Goal: Register for event/course

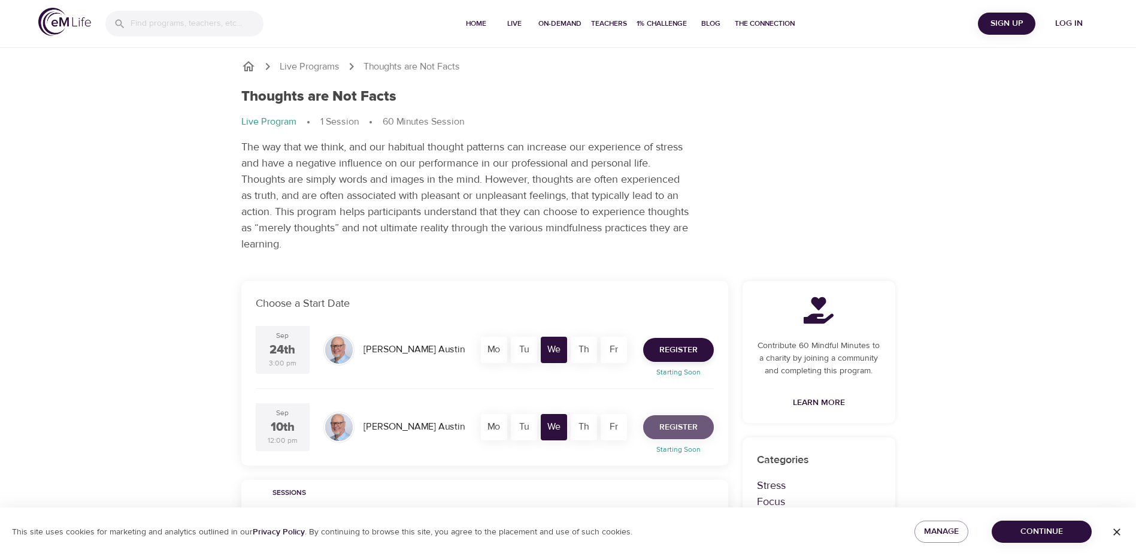
click at [675, 432] on span "Register" at bounding box center [678, 427] width 38 height 15
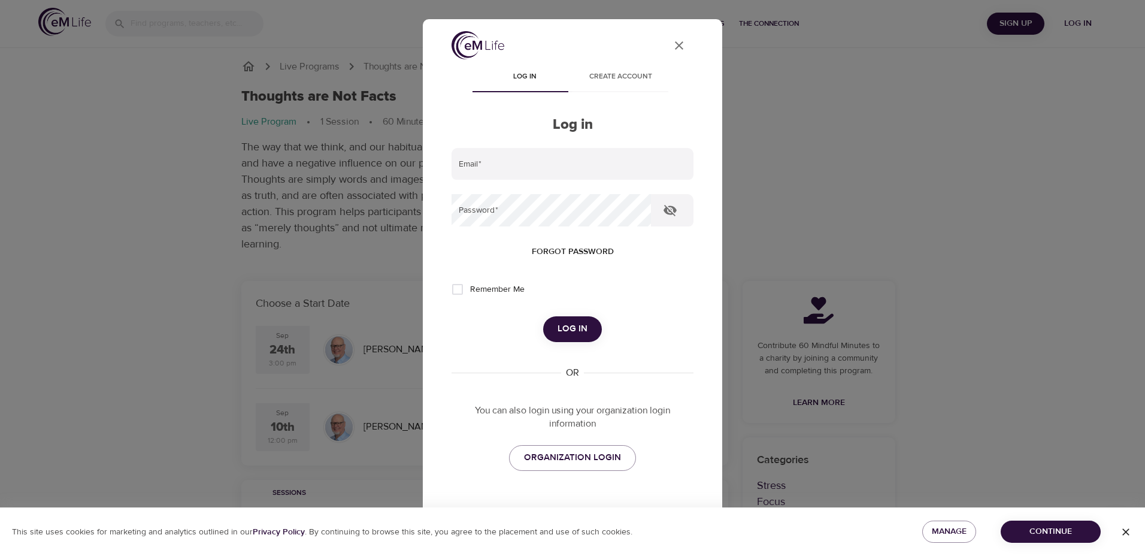
type input "mark.hothan@metlife.com"
click at [675, 44] on icon "close" at bounding box center [679, 45] width 8 height 8
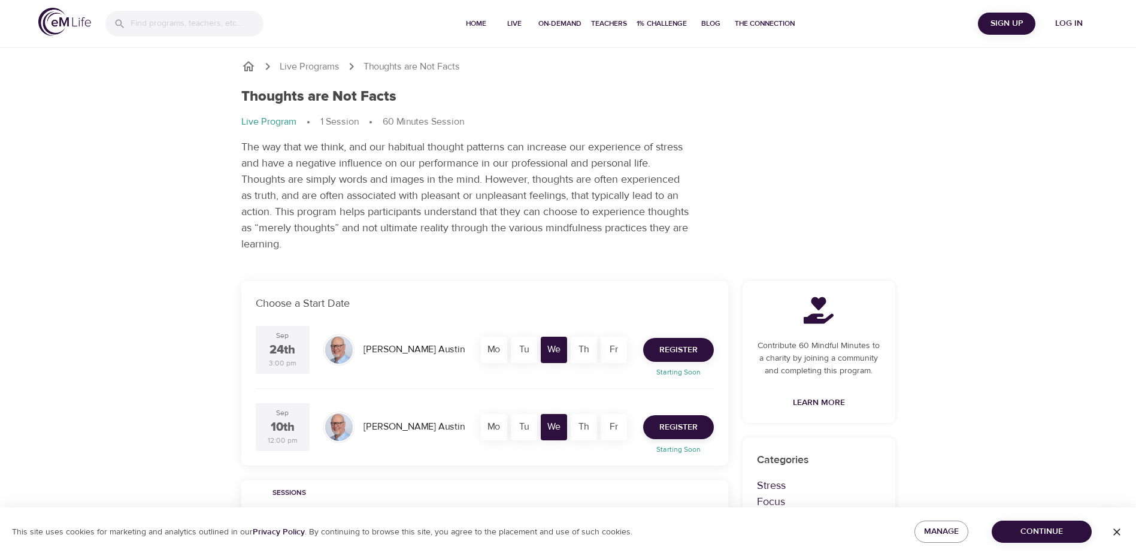
click at [677, 350] on span "Register" at bounding box center [678, 349] width 38 height 15
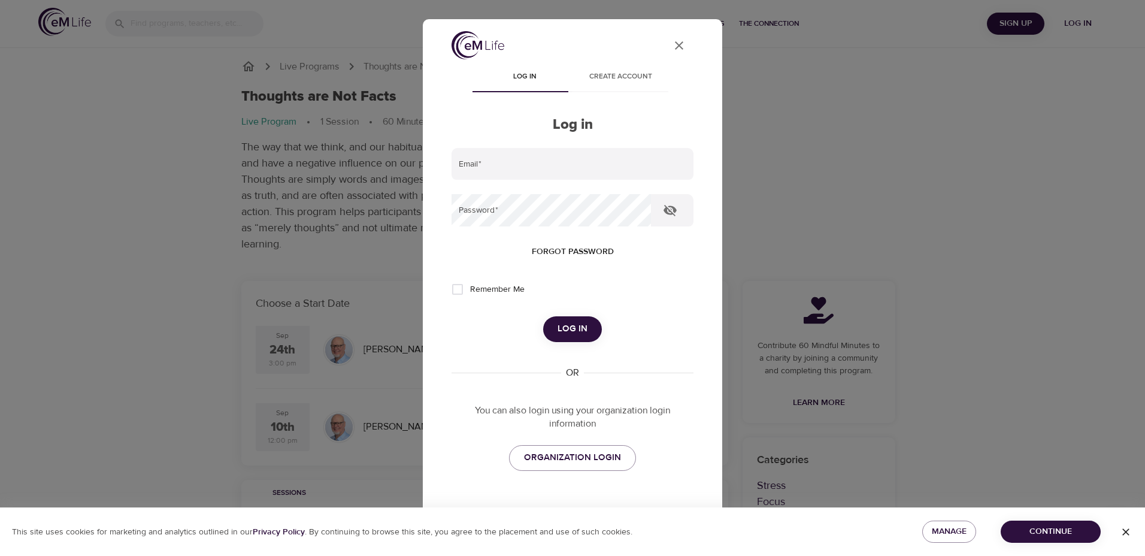
type input "mark.hothan@metlife.com"
click at [461, 289] on input "Remember Me" at bounding box center [457, 289] width 25 height 25
checkbox input "true"
click at [668, 210] on icon "button" at bounding box center [669, 210] width 13 height 11
click at [668, 210] on icon "button" at bounding box center [670, 210] width 14 height 14
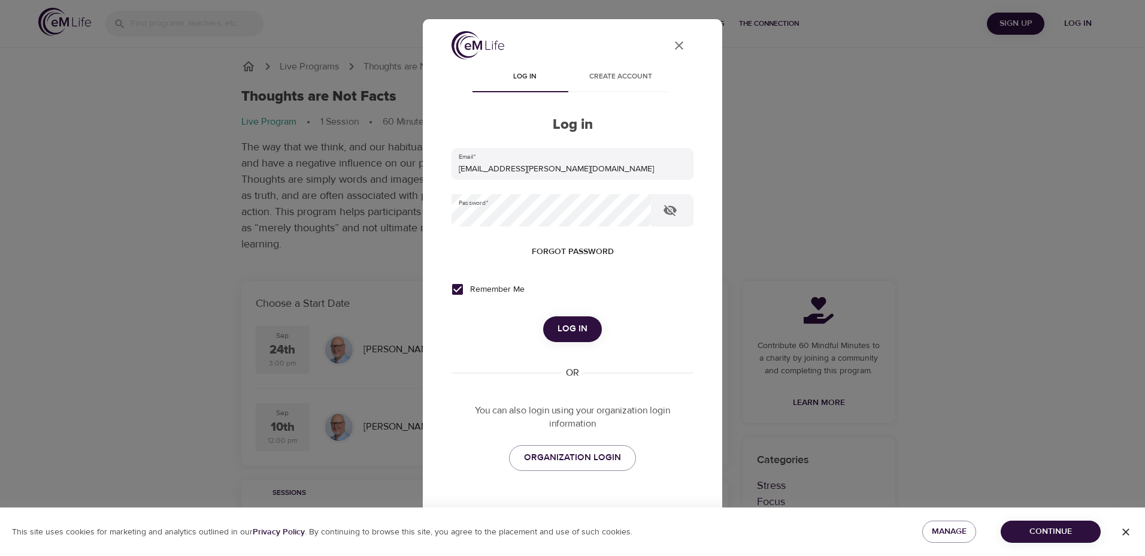
click at [570, 329] on span "Log in" at bounding box center [572, 329] width 30 height 16
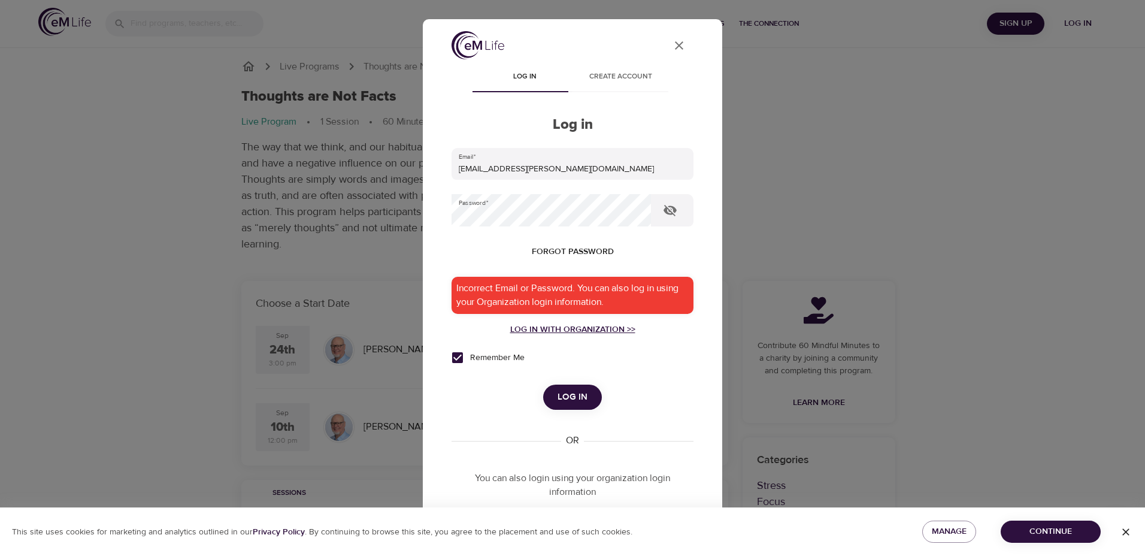
click at [570, 329] on div "Log in with Organization >>" at bounding box center [572, 329] width 242 height 12
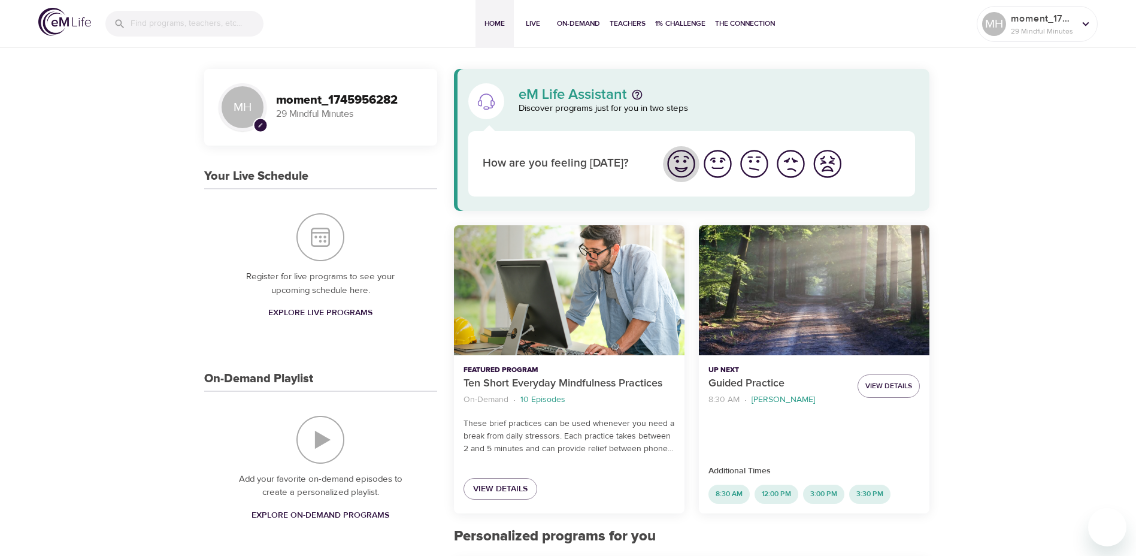
click at [684, 163] on img "I'm feeling great" at bounding box center [681, 163] width 33 height 33
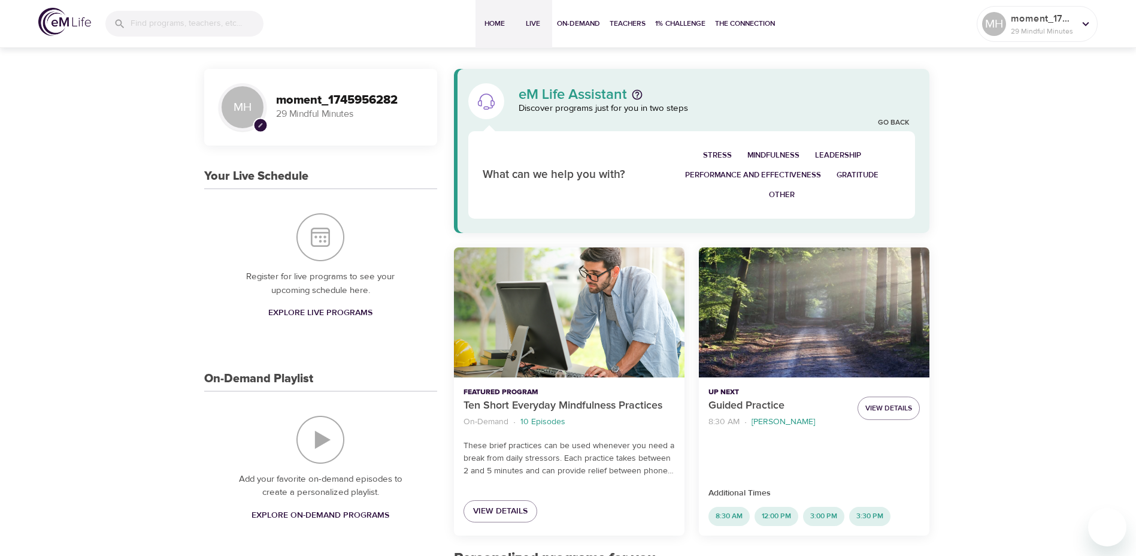
click at [533, 25] on span "Live" at bounding box center [532, 23] width 29 height 13
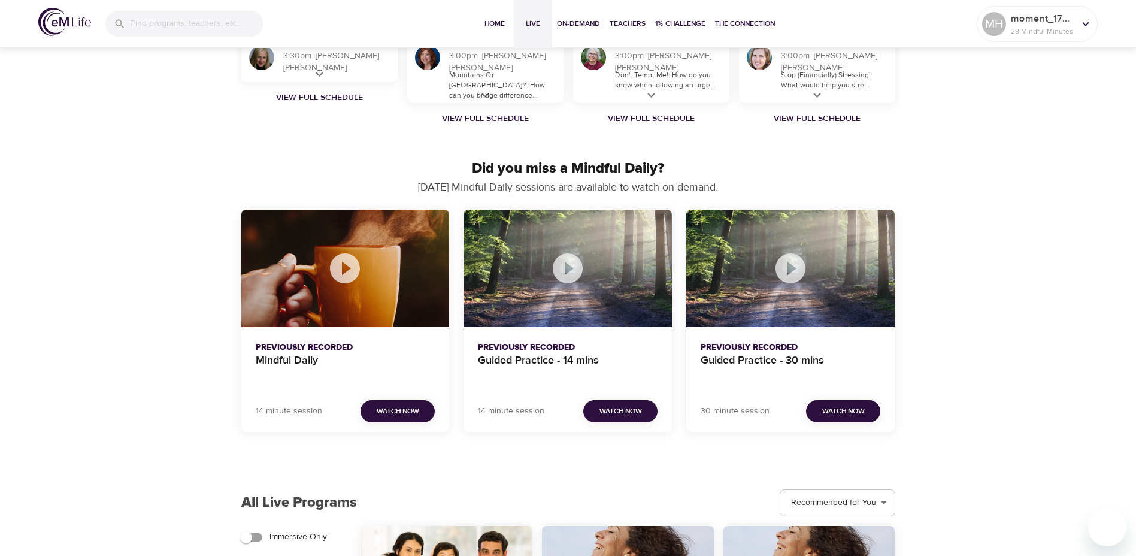
scroll to position [1257, 0]
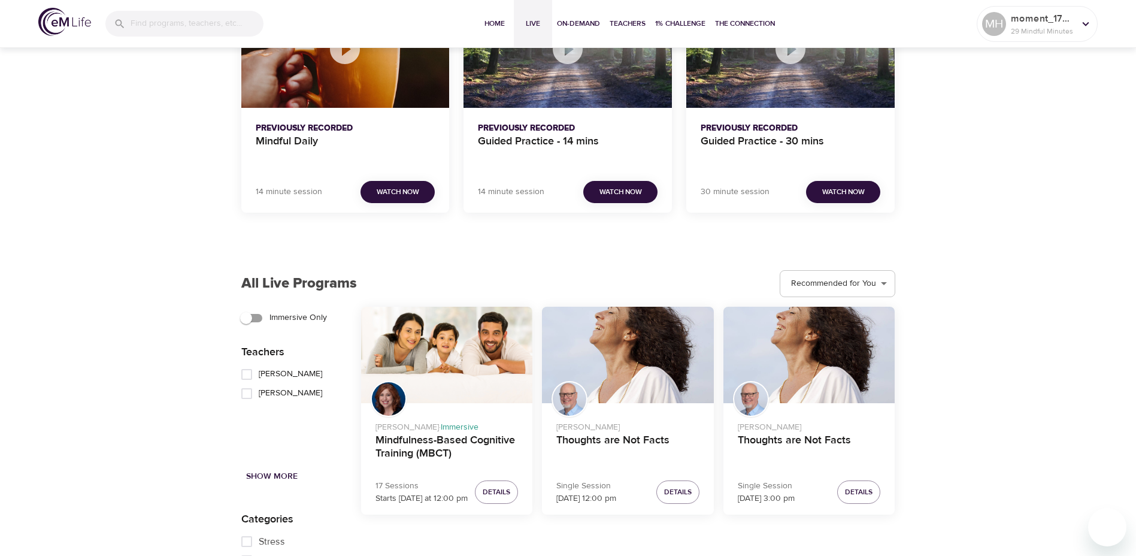
click at [249, 393] on input "[PERSON_NAME]" at bounding box center [247, 393] width 24 height 19
checkbox input "true"
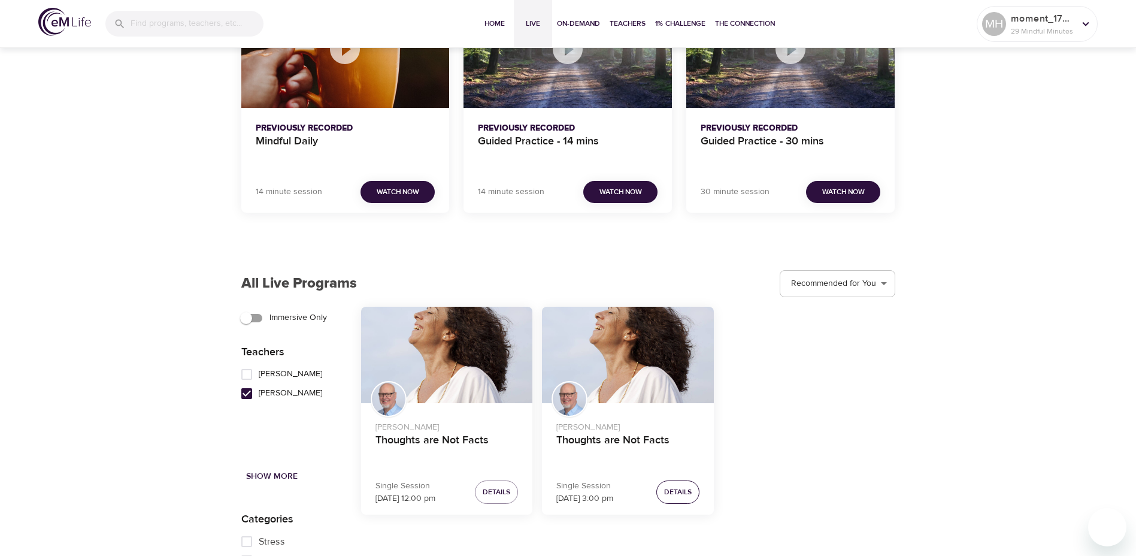
click at [679, 493] on span "Details" at bounding box center [678, 492] width 28 height 13
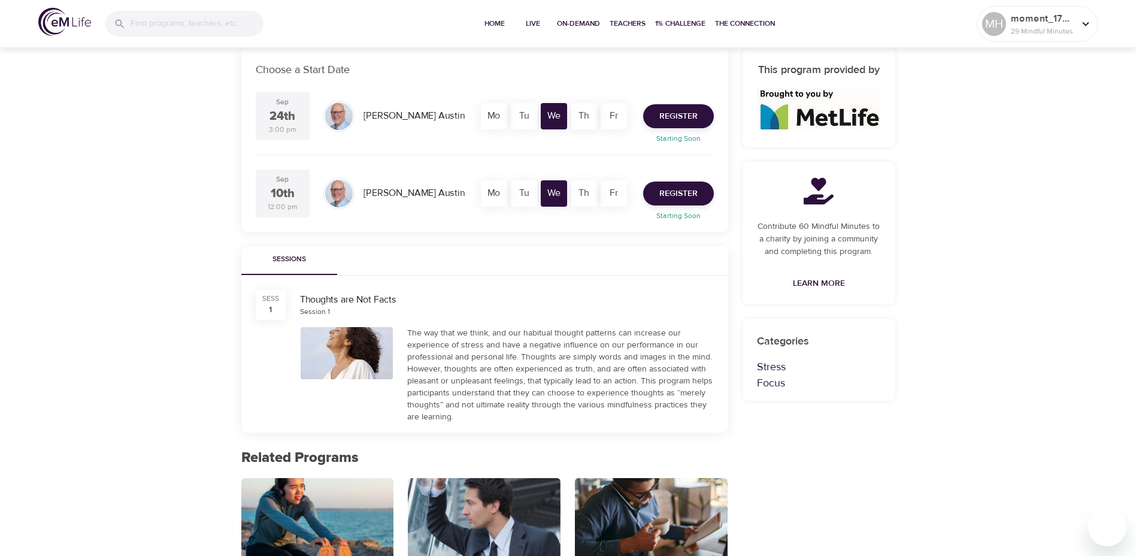
scroll to position [223, 0]
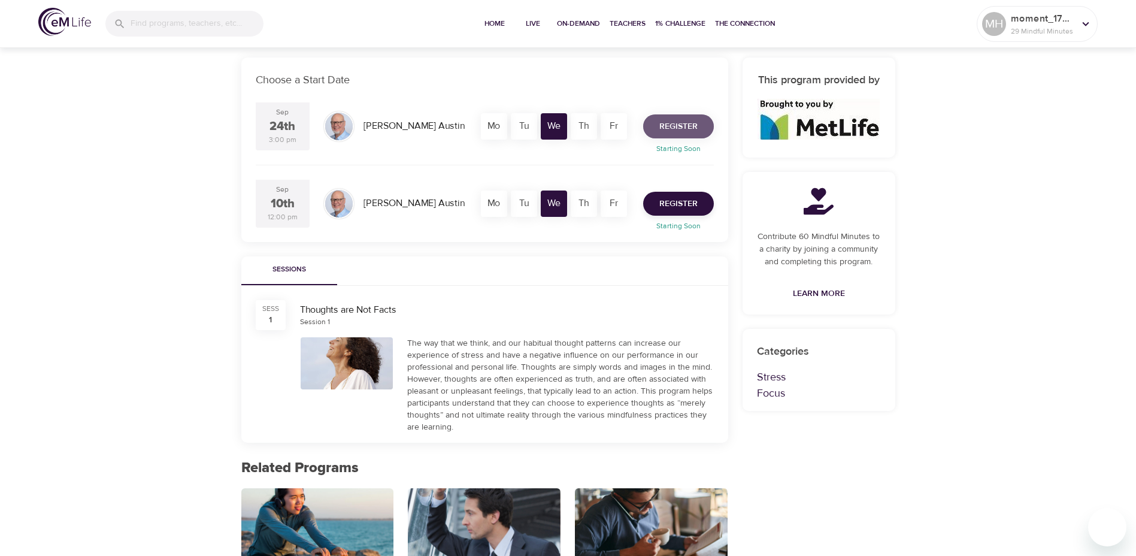
click at [685, 129] on span "Register" at bounding box center [678, 126] width 38 height 15
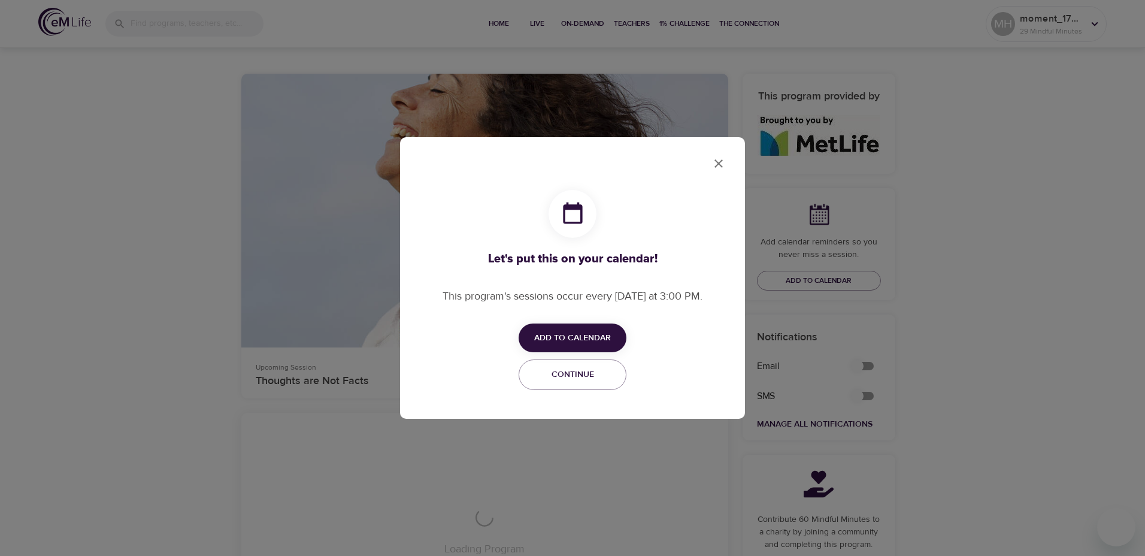
checkbox input "true"
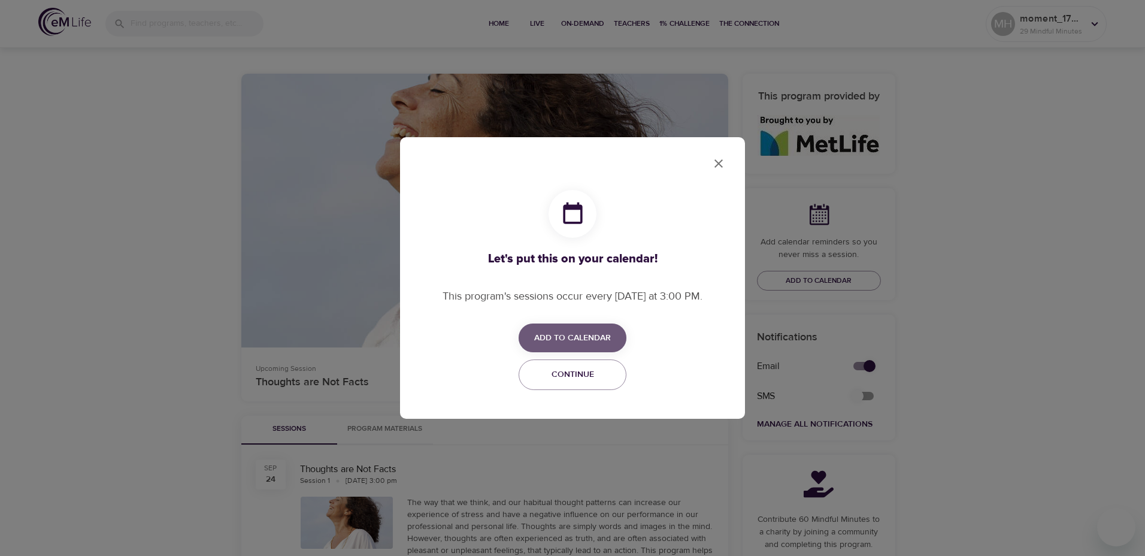
click at [590, 335] on span "Add to Calendar" at bounding box center [572, 337] width 77 height 15
click at [583, 383] on span "Outlook" at bounding box center [580, 384] width 37 height 16
click at [720, 165] on div at bounding box center [572, 278] width 1145 height 556
click at [590, 378] on span "Continue" at bounding box center [572, 374] width 92 height 15
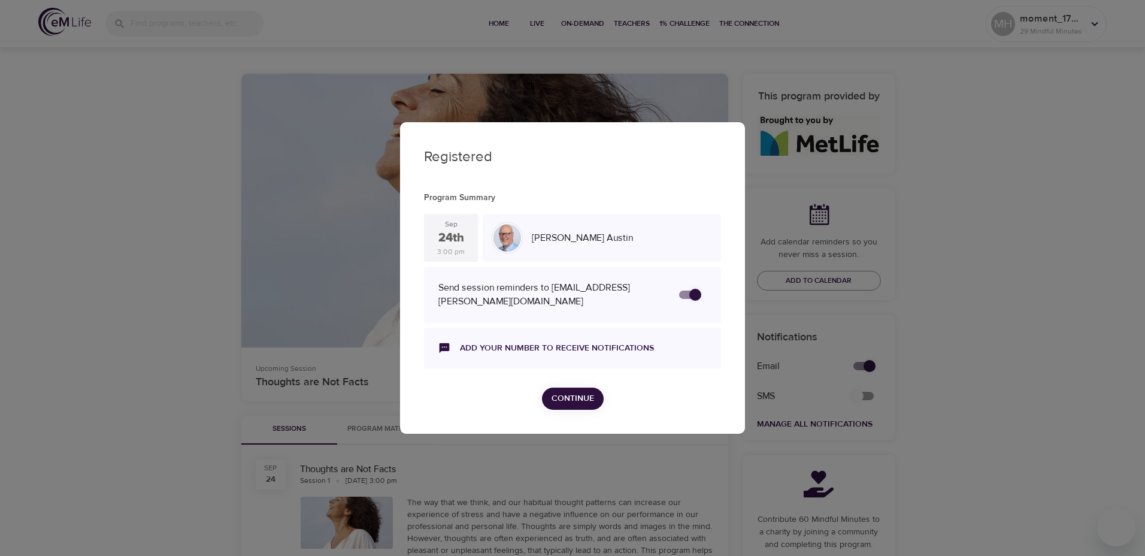
click at [579, 396] on span "Continue" at bounding box center [572, 398] width 43 height 15
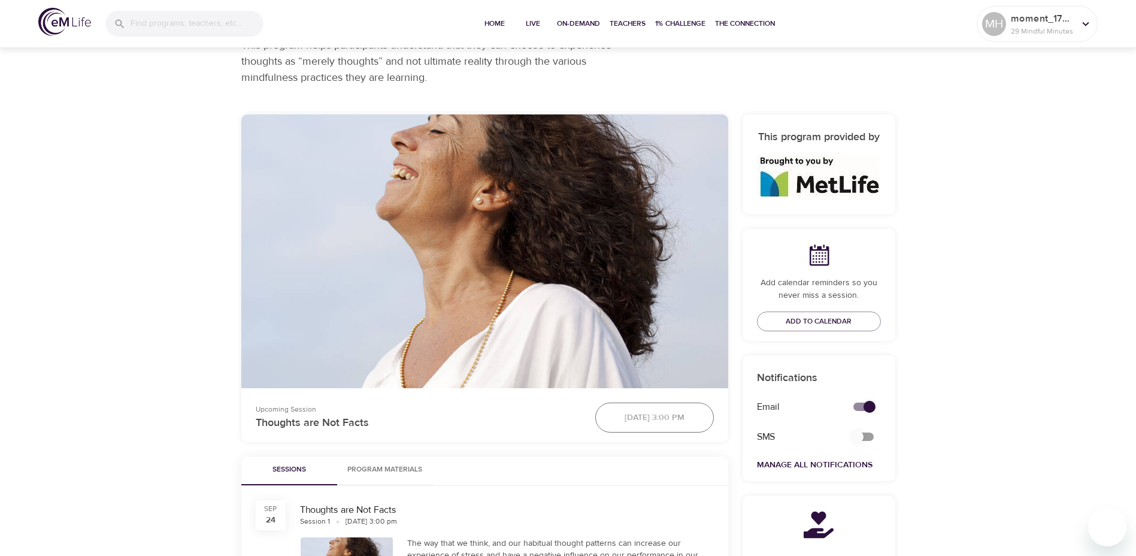
scroll to position [44, 0]
